Goal: Task Accomplishment & Management: Complete application form

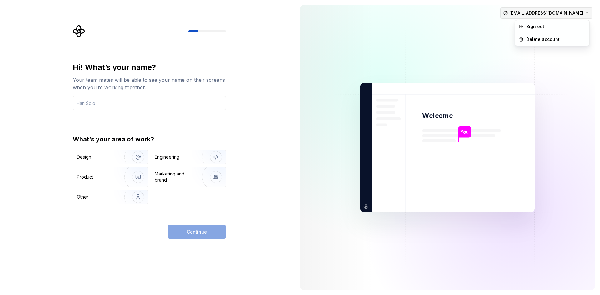
click at [527, 17] on html "Hi! What’s your name? Your team mates will be able to see your name on their sc…" at bounding box center [300, 147] width 600 height 295
click at [481, 48] on html "Hi! What’s your name? Your team mates will be able to see your name on their sc…" at bounding box center [300, 147] width 600 height 295
click at [191, 145] on div "What’s your area of work? Design Engineering Product Marketing and brand Other" at bounding box center [149, 169] width 153 height 69
click at [164, 198] on div "Design Engineering Product Marketing and brand Other" at bounding box center [149, 177] width 153 height 54
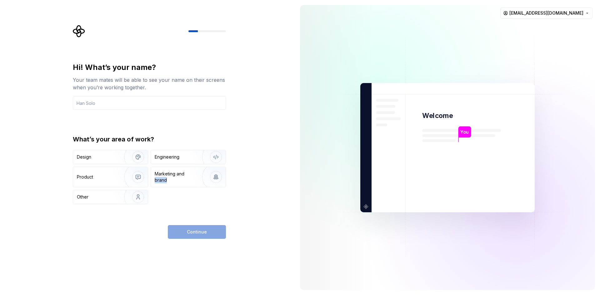
click at [164, 198] on div "Design Engineering Product Marketing and brand Other" at bounding box center [149, 177] width 153 height 54
click at [233, 89] on div "Hi! What’s your name? Your team mates will be able to see your name on their sc…" at bounding box center [147, 147] width 295 height 295
click at [183, 154] on div "Engineering" at bounding box center [180, 157] width 50 height 6
click at [123, 152] on img "button" at bounding box center [134, 157] width 40 height 42
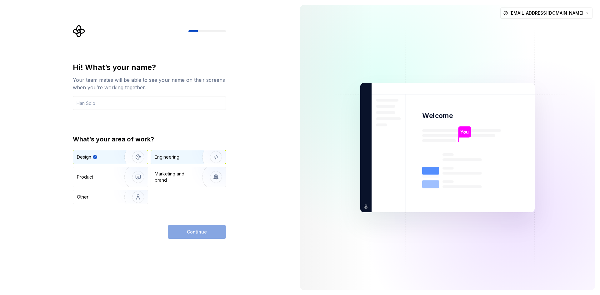
click at [175, 154] on div "Engineering" at bounding box center [188, 157] width 75 height 14
click at [98, 109] on input "text" at bounding box center [149, 103] width 153 height 14
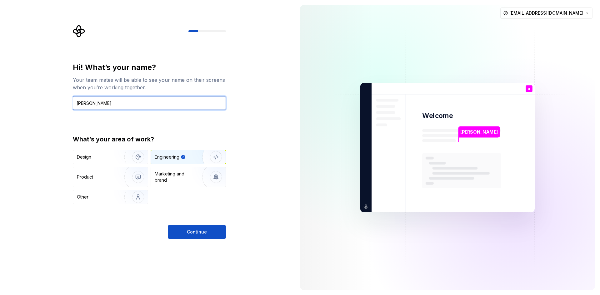
type input "[PERSON_NAME]"
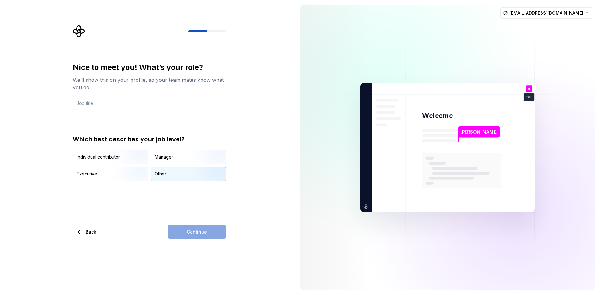
click at [158, 176] on div "Other" at bounding box center [161, 174] width 12 height 6
click at [91, 106] on input "text" at bounding box center [149, 103] width 153 height 14
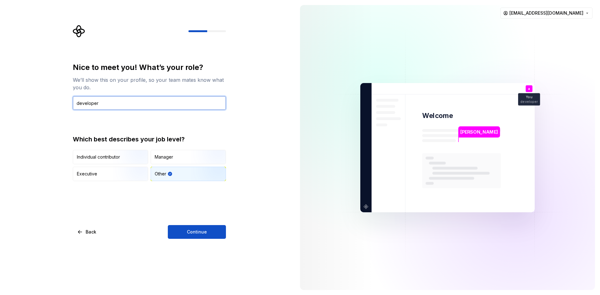
type input "developer"
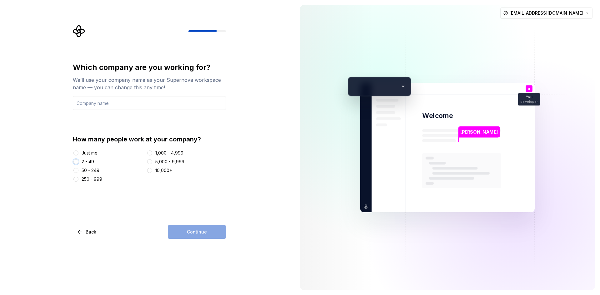
click at [77, 162] on button "2 - 49" at bounding box center [75, 161] width 5 height 5
click at [105, 104] on input "text" at bounding box center [149, 103] width 153 height 14
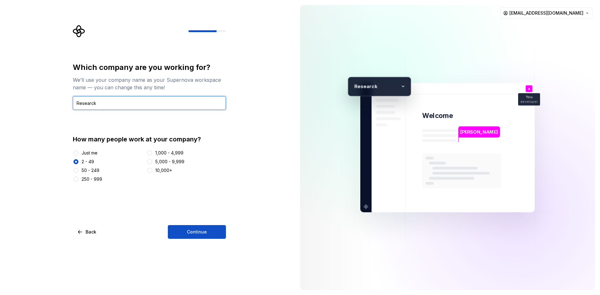
type input "Researck"
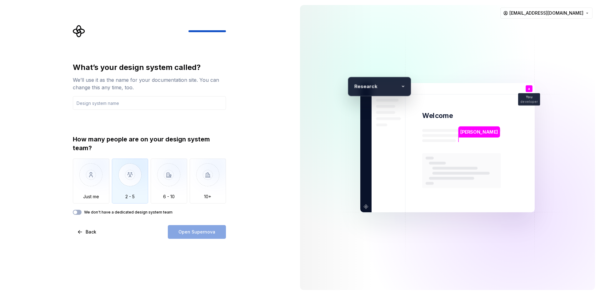
click at [136, 196] on img "button" at bounding box center [130, 180] width 37 height 42
click at [187, 238] on div "Open Supernova" at bounding box center [197, 232] width 58 height 14
click at [191, 230] on div "Open Supernova" at bounding box center [197, 232] width 58 height 14
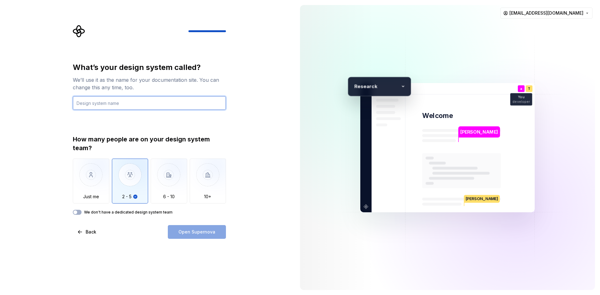
click at [100, 106] on input "text" at bounding box center [149, 103] width 153 height 14
type input "[PERSON_NAME]"
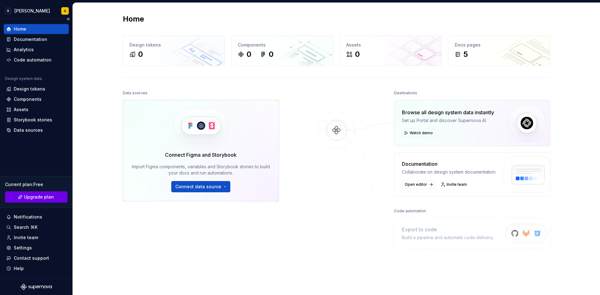
click at [53, 199] on link "Upgrade plan" at bounding box center [36, 196] width 62 height 11
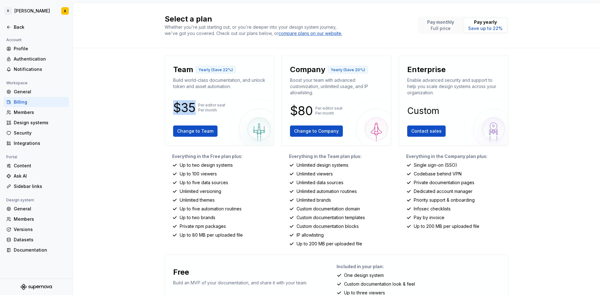
drag, startPoint x: 194, startPoint y: 108, endPoint x: 172, endPoint y: 112, distance: 21.5
click at [173, 112] on div "$35 Per editor seat Per month" at bounding box center [219, 108] width 93 height 10
click at [17, 22] on div at bounding box center [36, 20] width 72 height 3
click at [17, 24] on div "Back" at bounding box center [40, 27] width 52 height 6
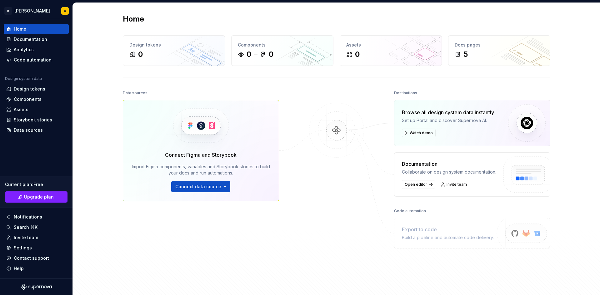
click at [319, 150] on img at bounding box center [336, 137] width 61 height 68
click at [214, 186] on span "Connect data source" at bounding box center [198, 187] width 46 height 6
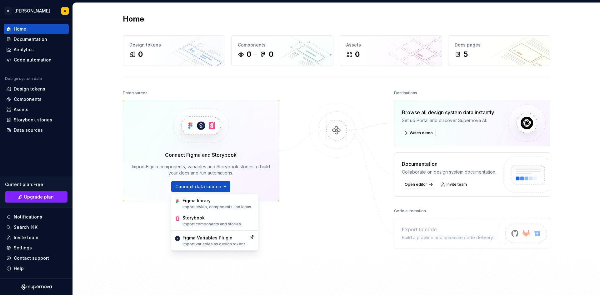
click at [330, 101] on div at bounding box center [336, 177] width 62 height 177
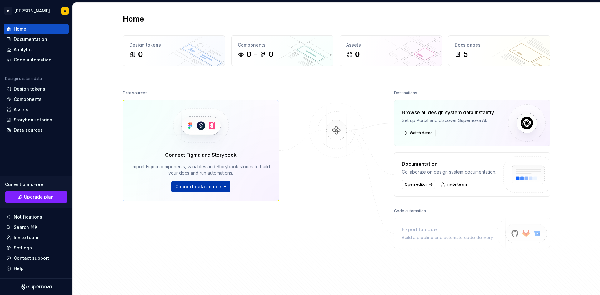
click at [196, 184] on span "Connect data source" at bounding box center [198, 187] width 46 height 6
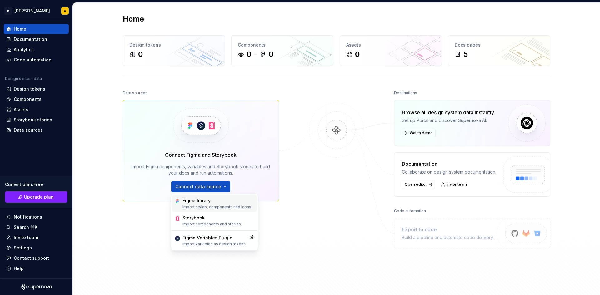
click at [209, 203] on div "Figma library" at bounding box center [217, 201] width 70 height 6
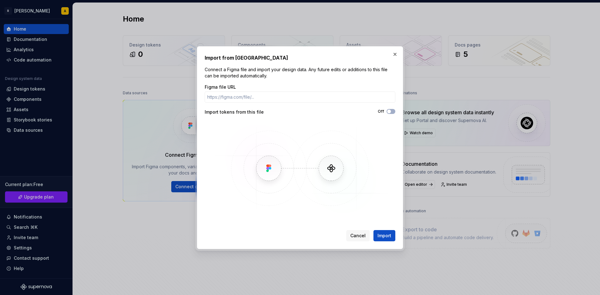
click at [395, 59] on h2 "Import from [GEOGRAPHIC_DATA]" at bounding box center [300, 57] width 191 height 7
click at [395, 56] on button "button" at bounding box center [394, 54] width 9 height 9
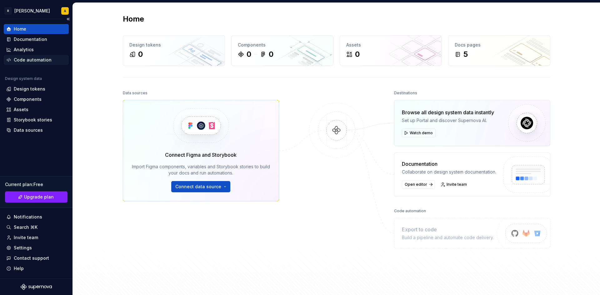
click at [32, 61] on div "Code automation" at bounding box center [33, 60] width 38 height 6
